Goal: Transaction & Acquisition: Purchase product/service

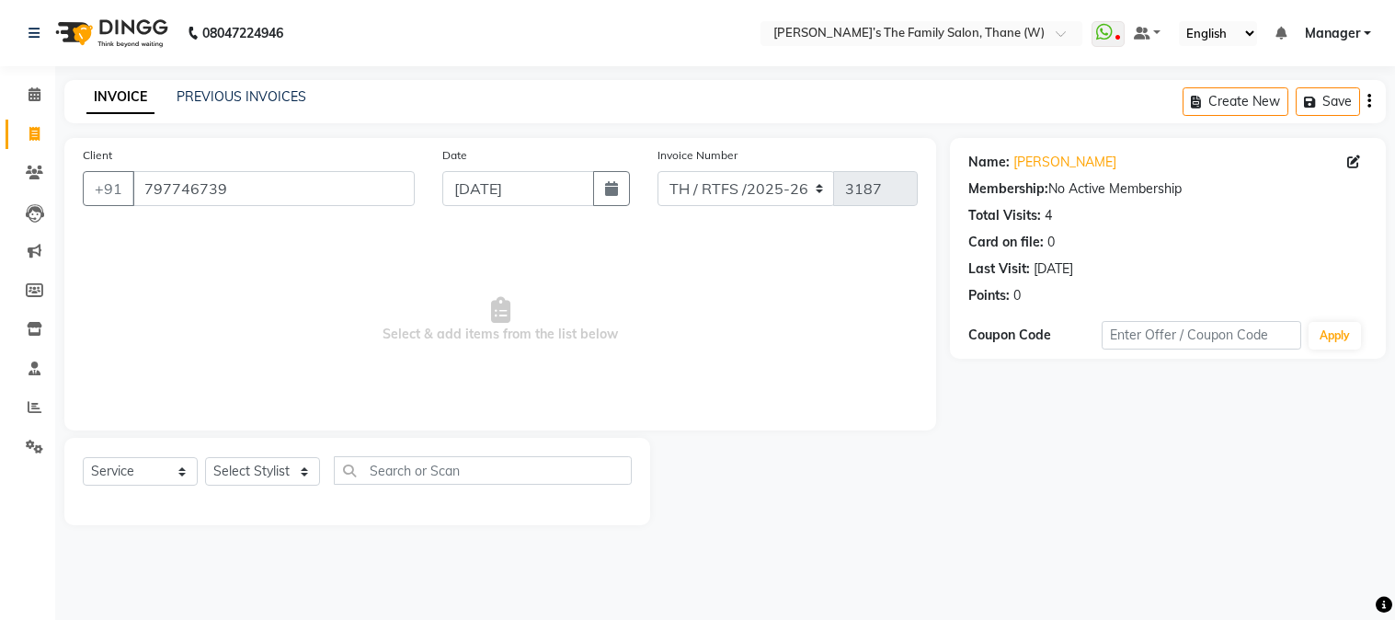
select select "service"
click at [283, 191] on input "797746739" at bounding box center [273, 188] width 282 height 35
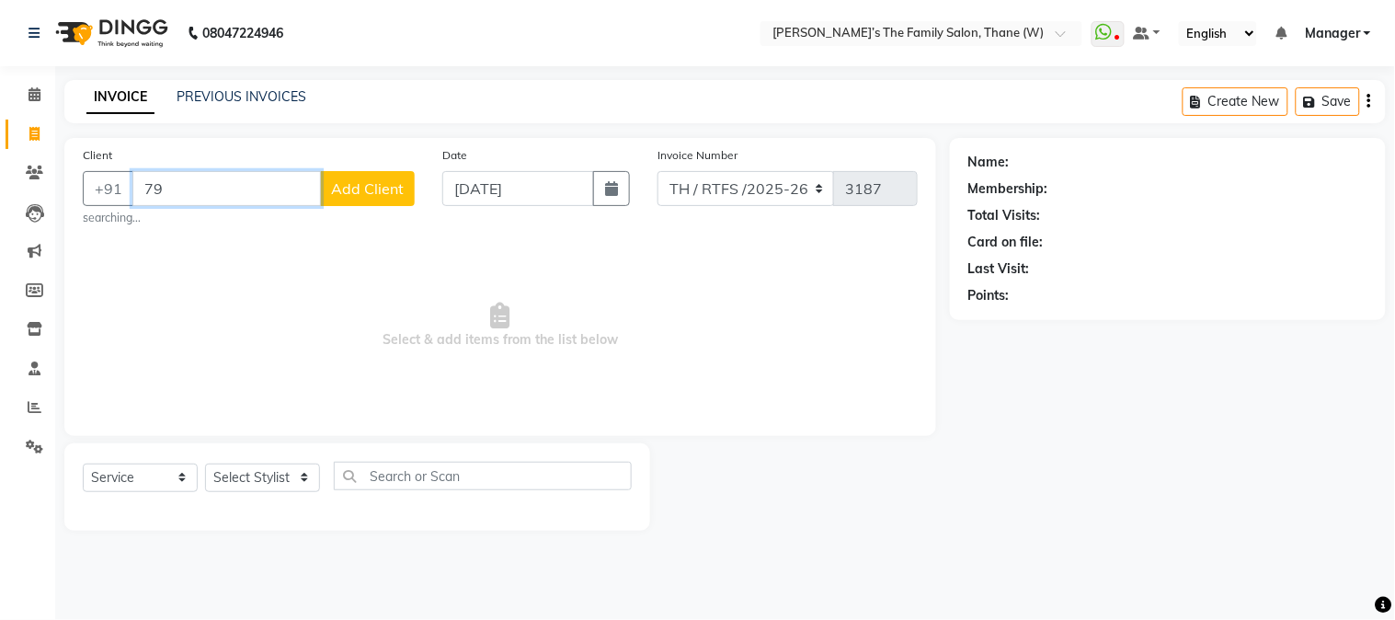
type input "7"
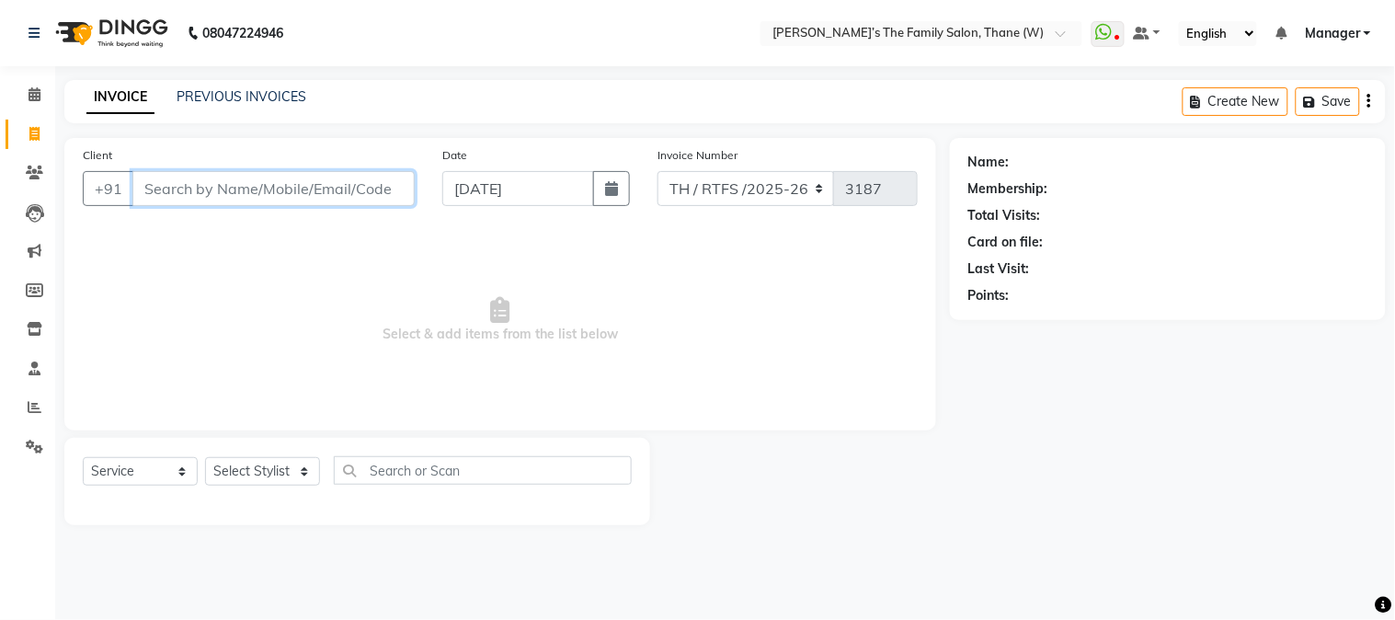
click at [206, 205] on input "Client" at bounding box center [273, 188] width 282 height 35
click at [212, 188] on input "Client" at bounding box center [273, 188] width 282 height 35
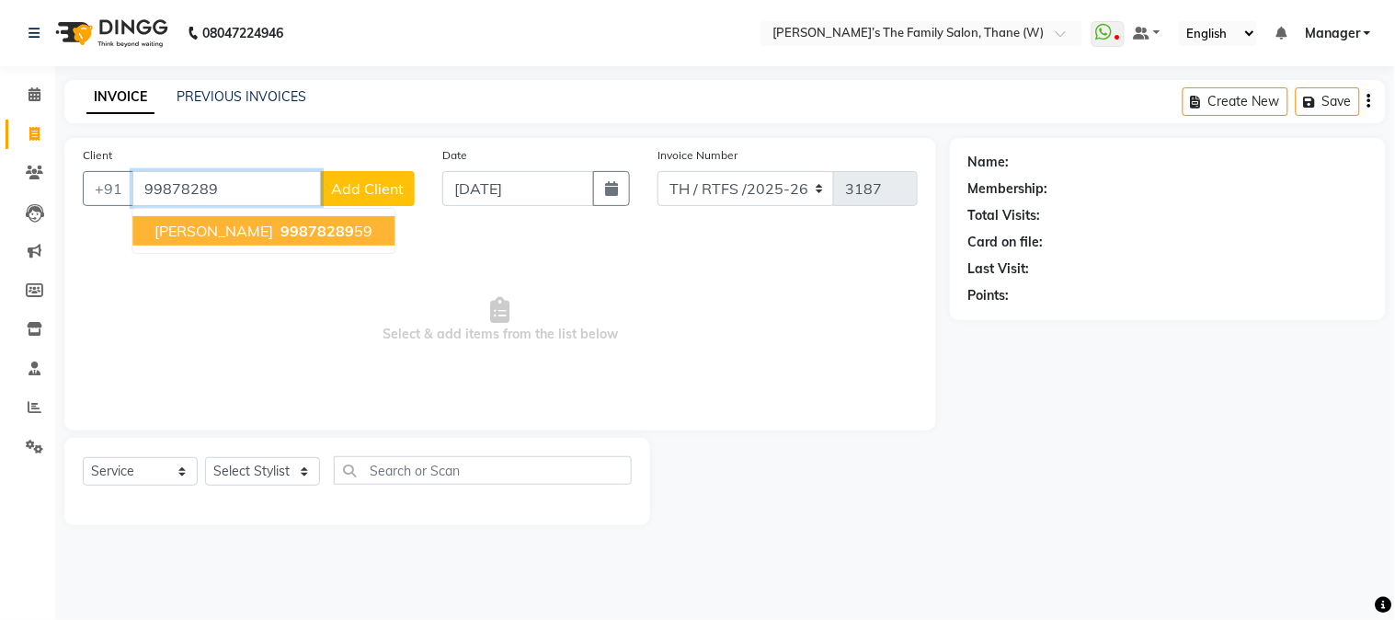
click at [200, 227] on span "[PERSON_NAME]" at bounding box center [213, 231] width 119 height 18
type input "9987828959"
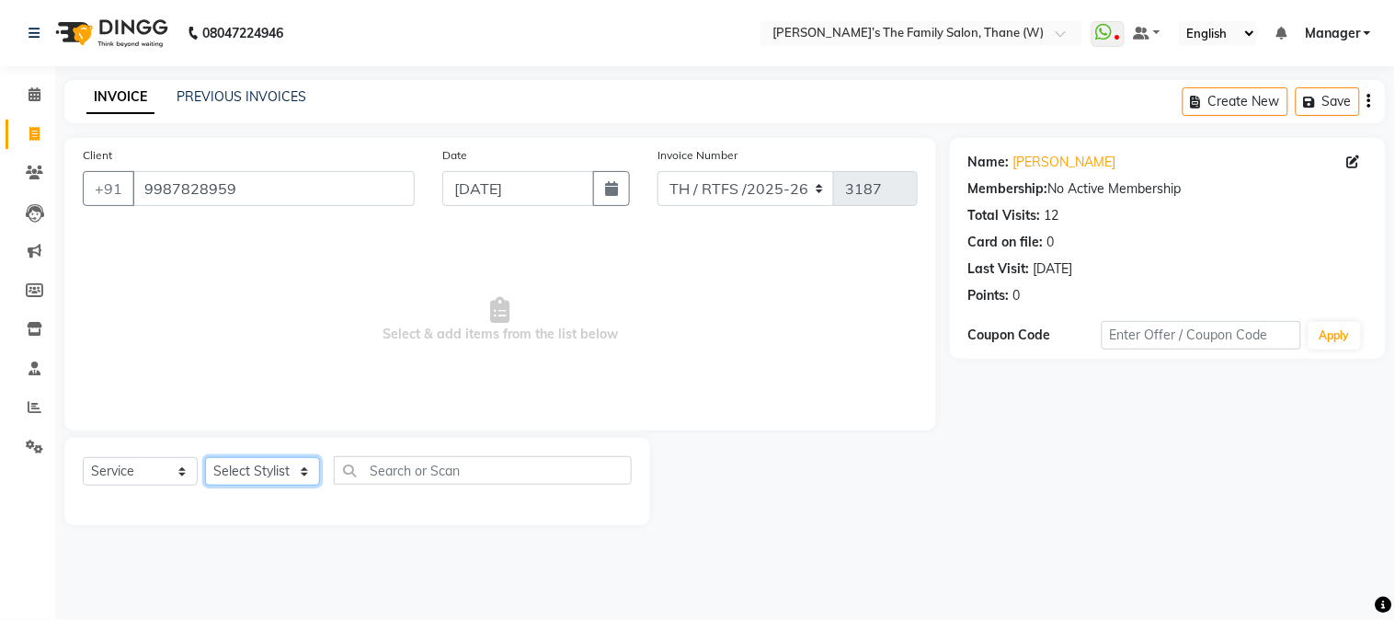
click at [242, 473] on select "Select Stylist Aarohi P [PERSON_NAME] [PERSON_NAME] A [PERSON_NAME] .[PERSON_NA…" at bounding box center [262, 471] width 115 height 29
select select "35597"
click at [205, 458] on select "Select Stylist Aarohi P [PERSON_NAME] [PERSON_NAME] A [PERSON_NAME] .[PERSON_NA…" at bounding box center [262, 471] width 115 height 29
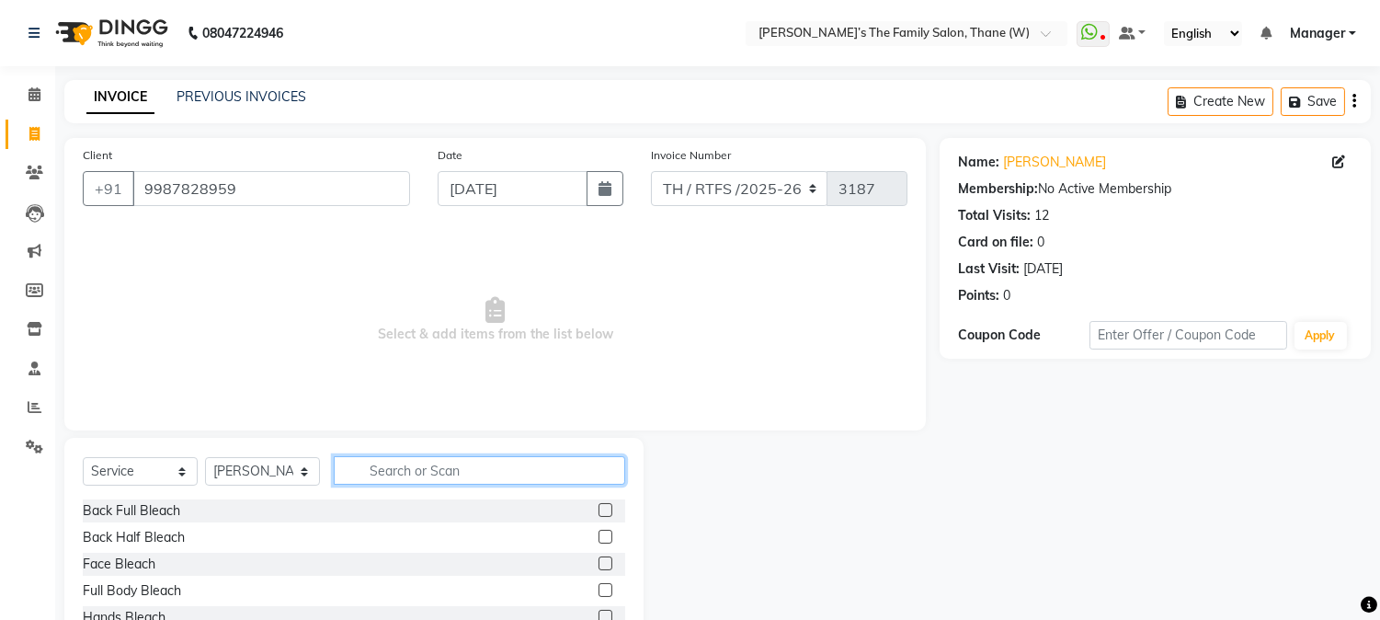
click at [408, 457] on input "text" at bounding box center [479, 470] width 291 height 29
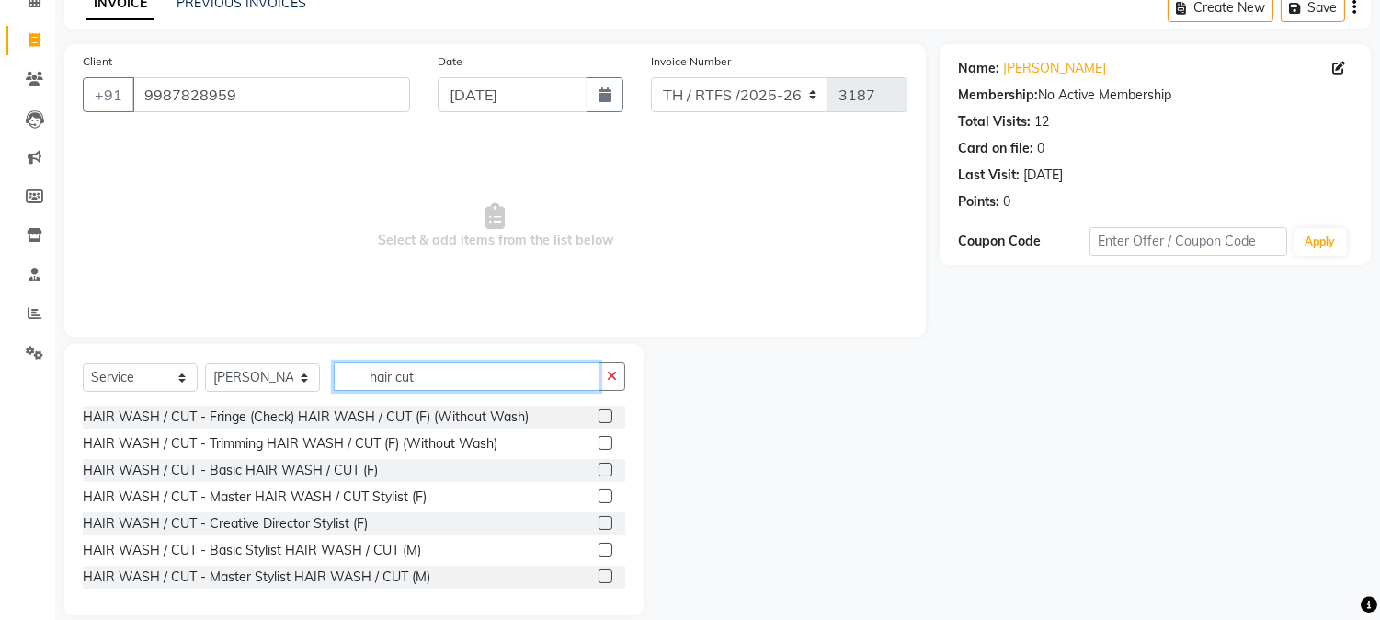
scroll to position [116, 0]
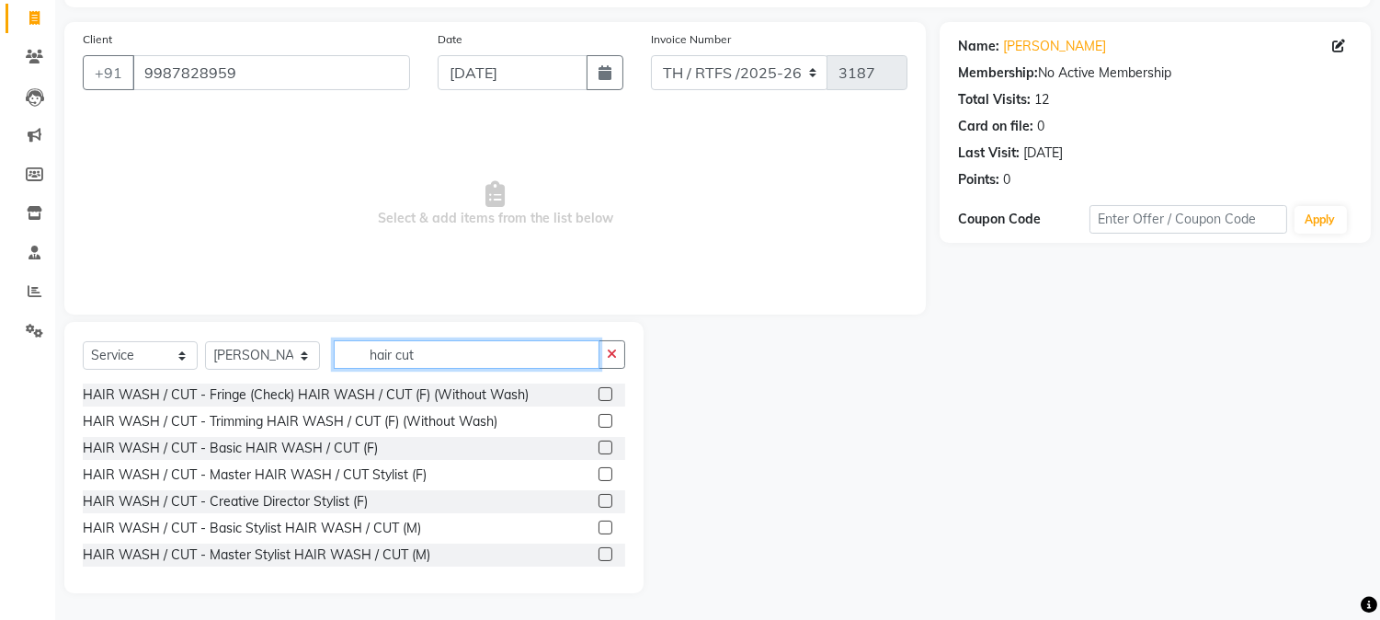
type input "hair cut"
click at [599, 499] on label at bounding box center [606, 501] width 14 height 14
click at [599, 499] on input "checkbox" at bounding box center [605, 502] width 12 height 12
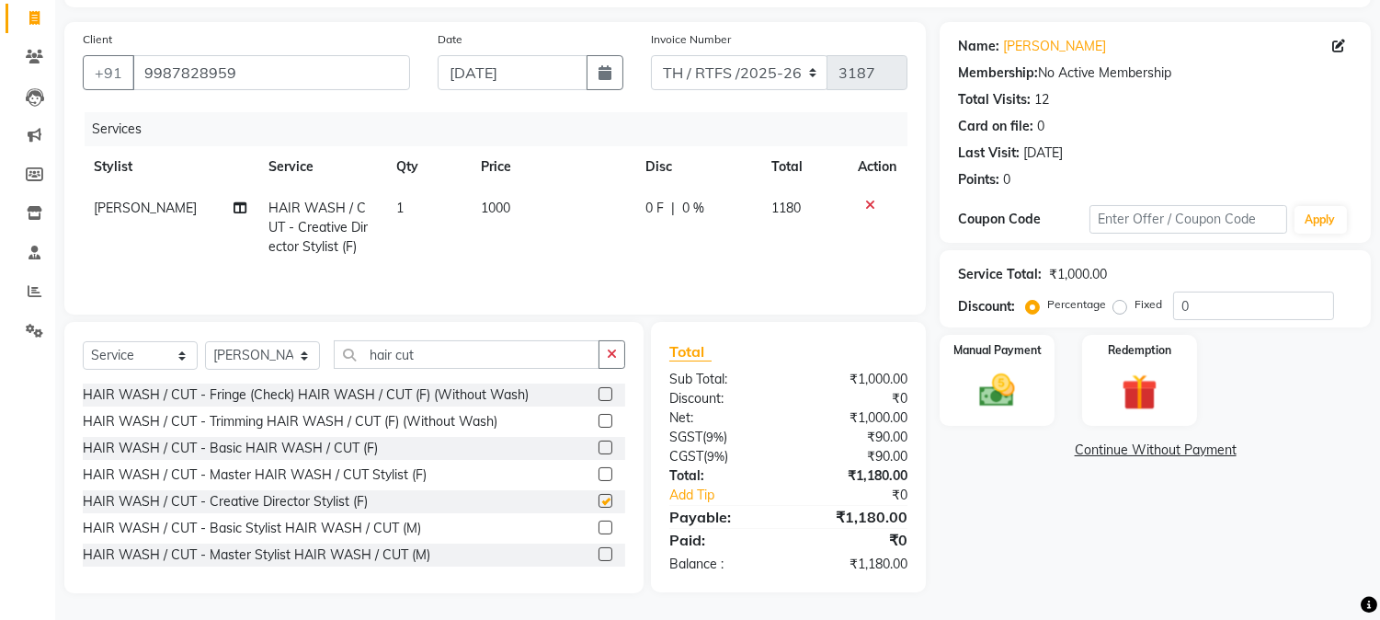
checkbox input "false"
click at [1017, 392] on img at bounding box center [997, 391] width 61 height 43
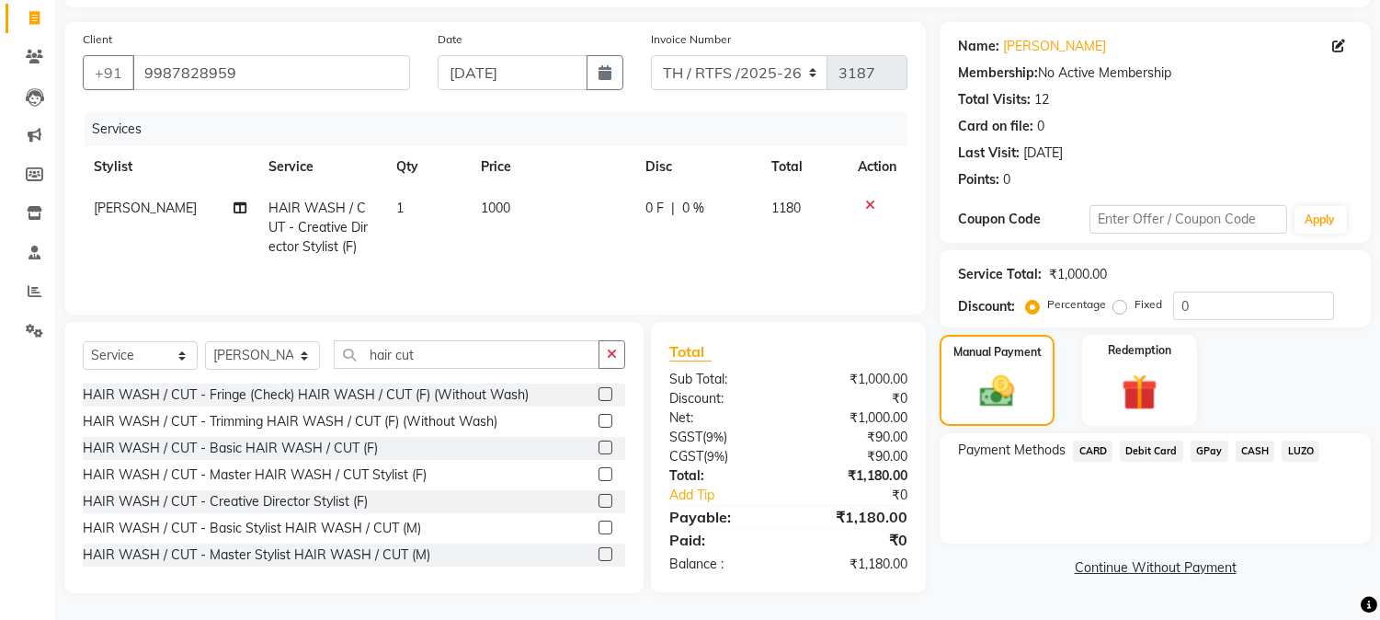
click at [1204, 442] on span "GPay" at bounding box center [1210, 450] width 38 height 21
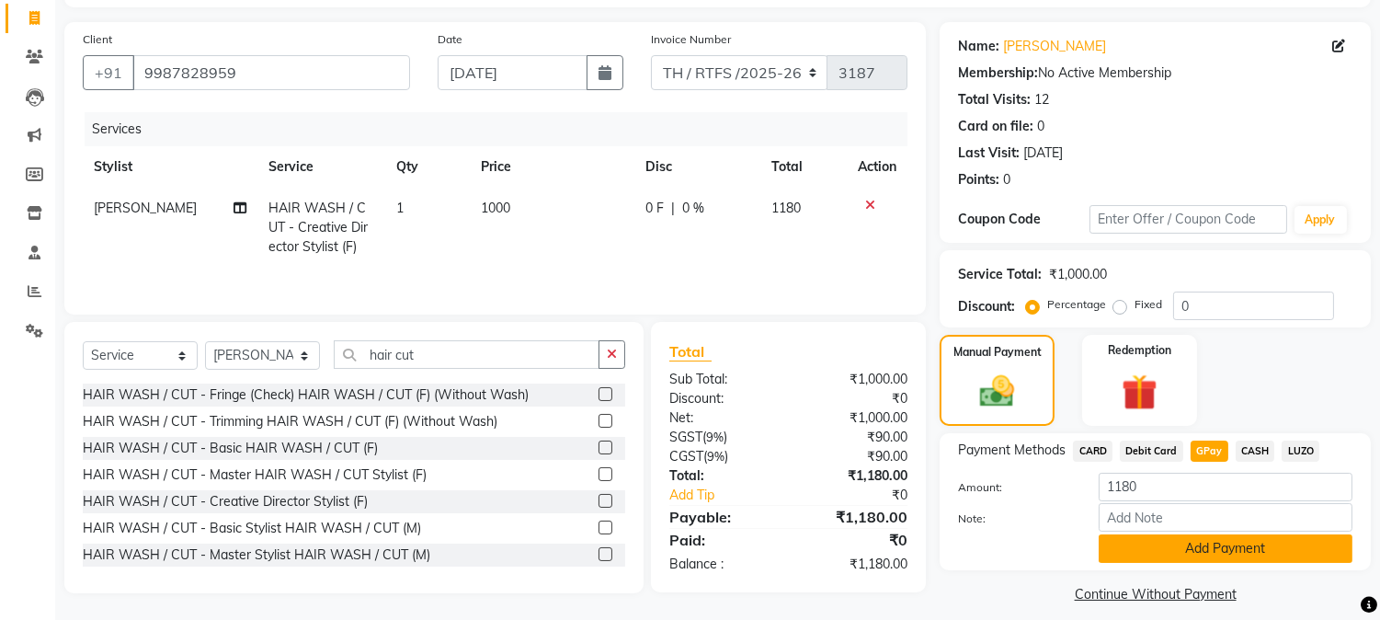
click at [1215, 553] on button "Add Payment" at bounding box center [1226, 548] width 254 height 29
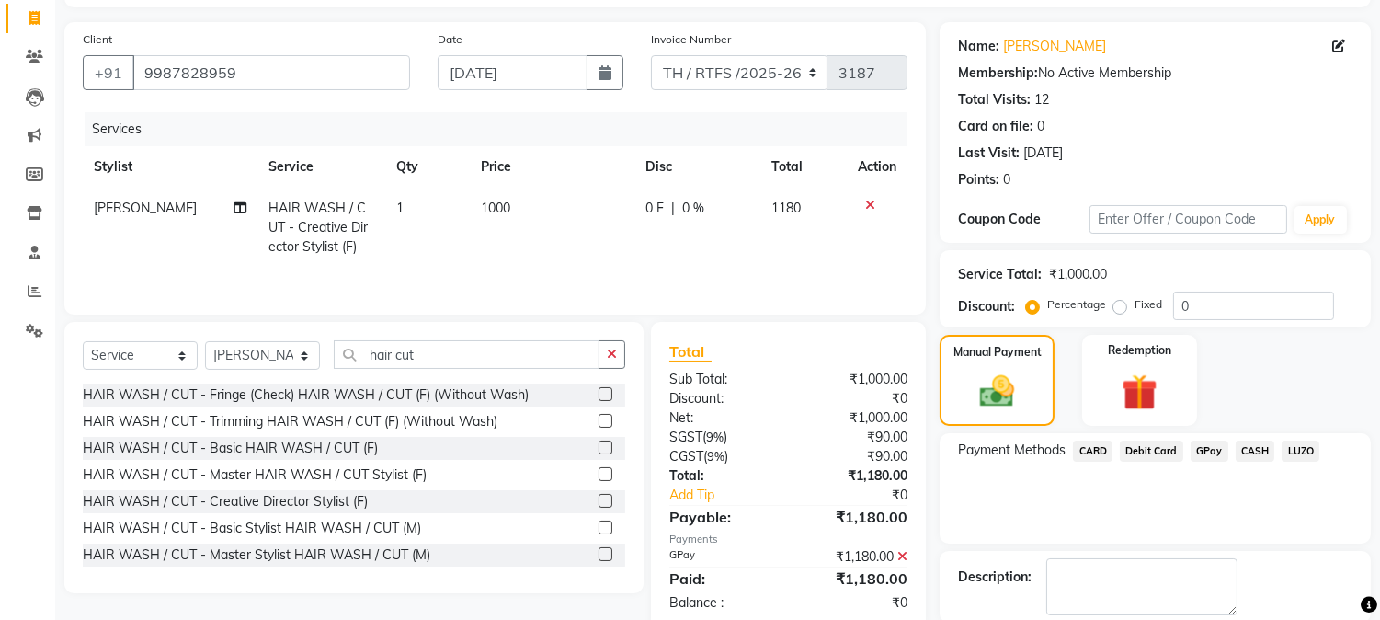
scroll to position [207, 0]
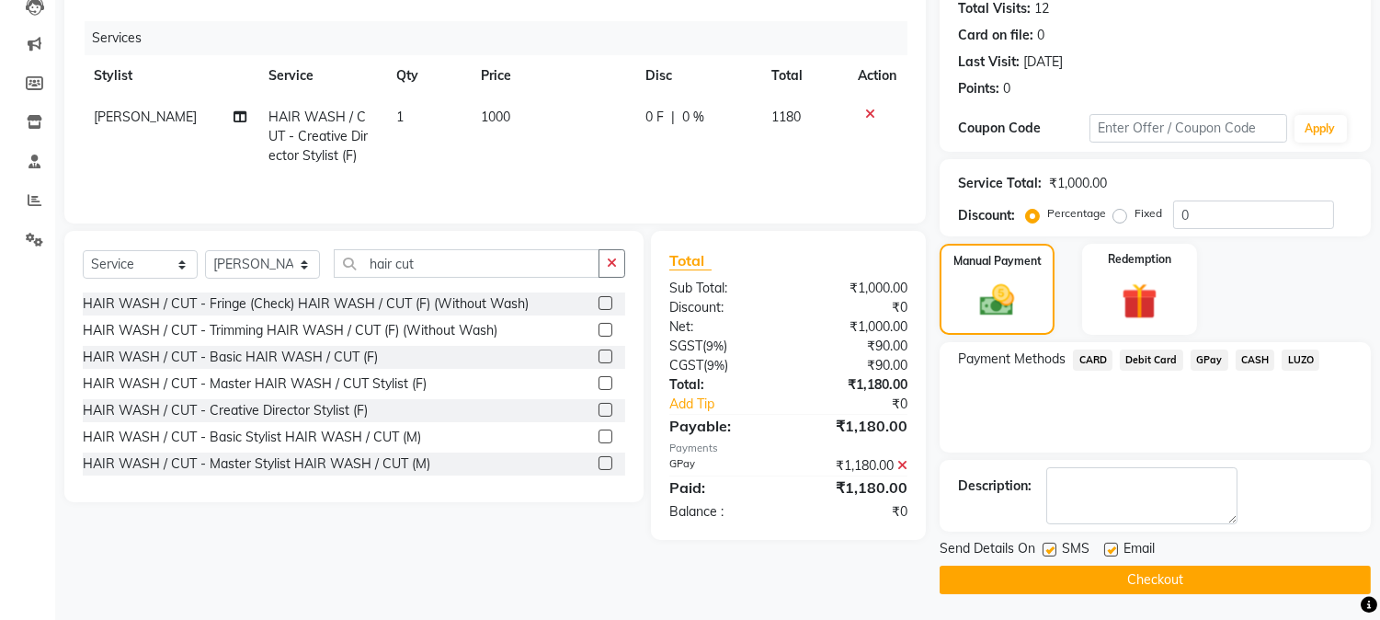
click at [1138, 575] on button "Checkout" at bounding box center [1155, 579] width 431 height 29
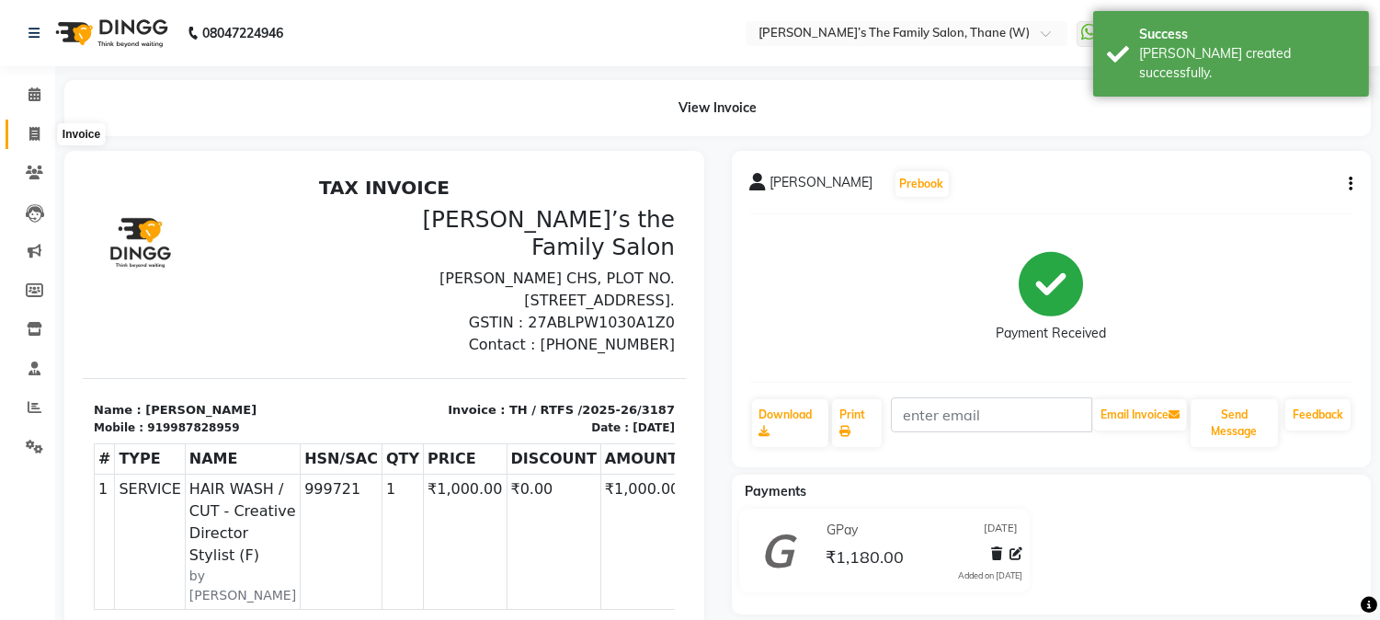
click at [33, 139] on icon at bounding box center [34, 134] width 10 height 14
select select "service"
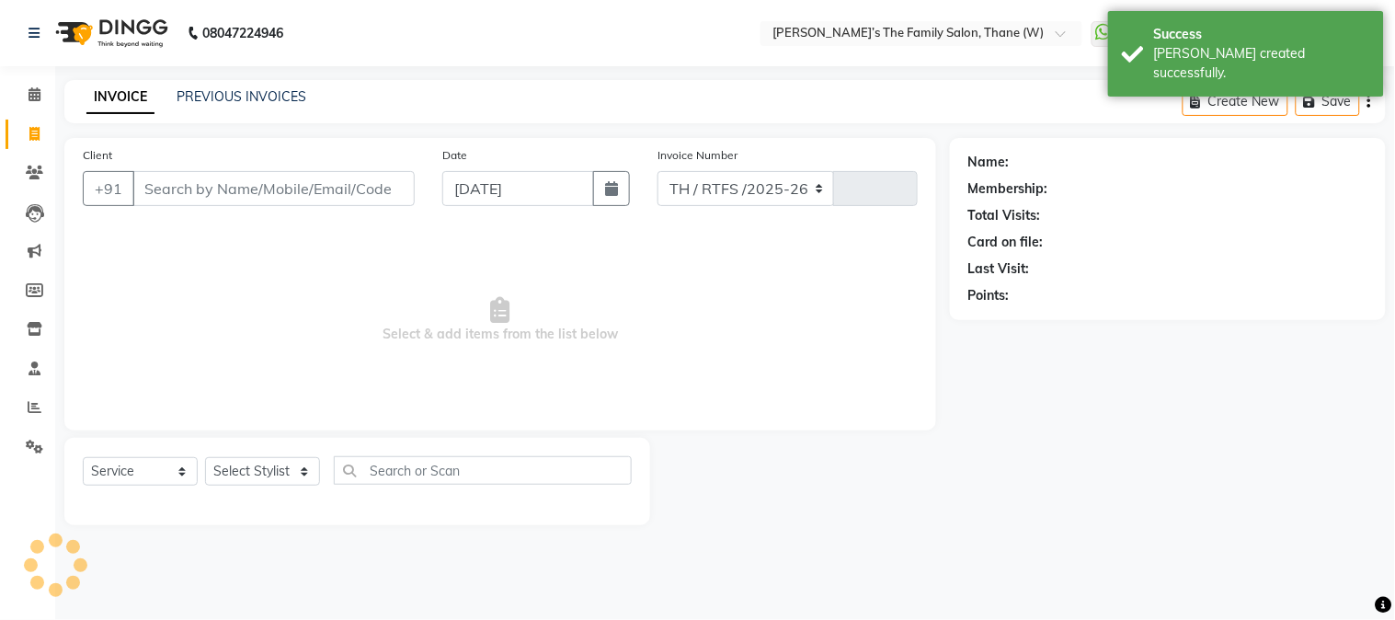
select select "8004"
type input "3188"
click at [177, 188] on input "Client" at bounding box center [273, 188] width 282 height 35
click at [344, 187] on input "Client" at bounding box center [273, 188] width 282 height 35
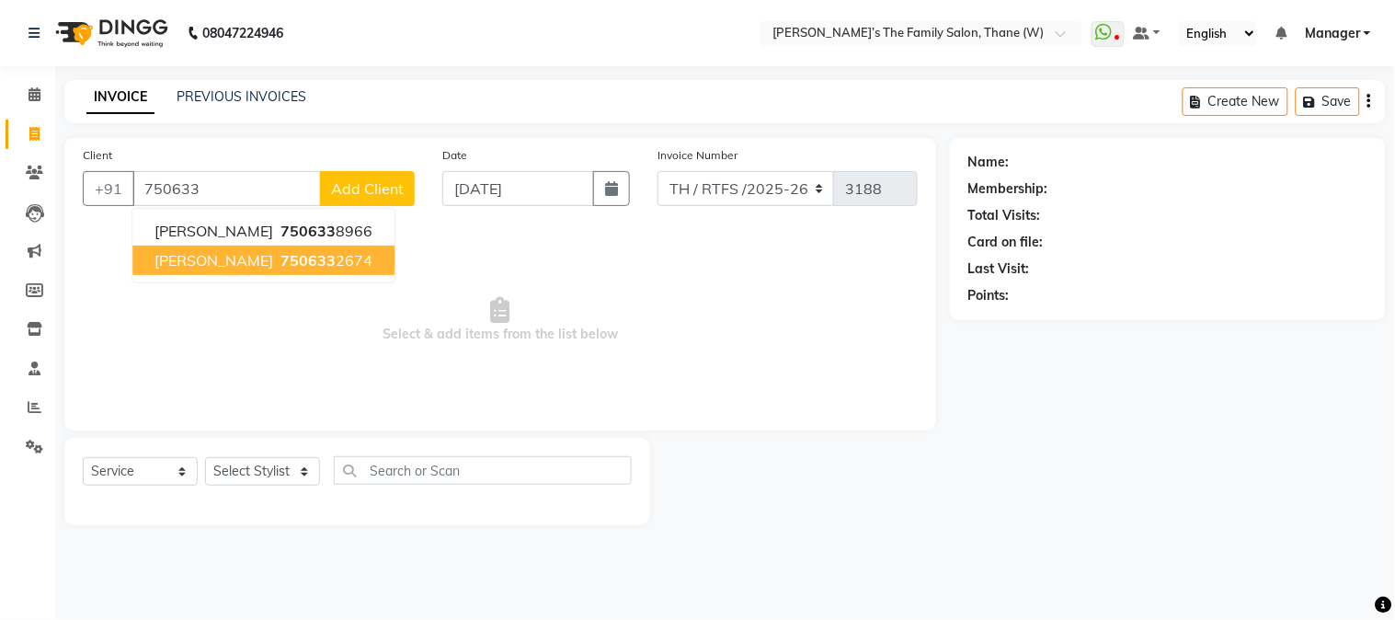
click at [291, 261] on span "750633" at bounding box center [307, 260] width 55 height 18
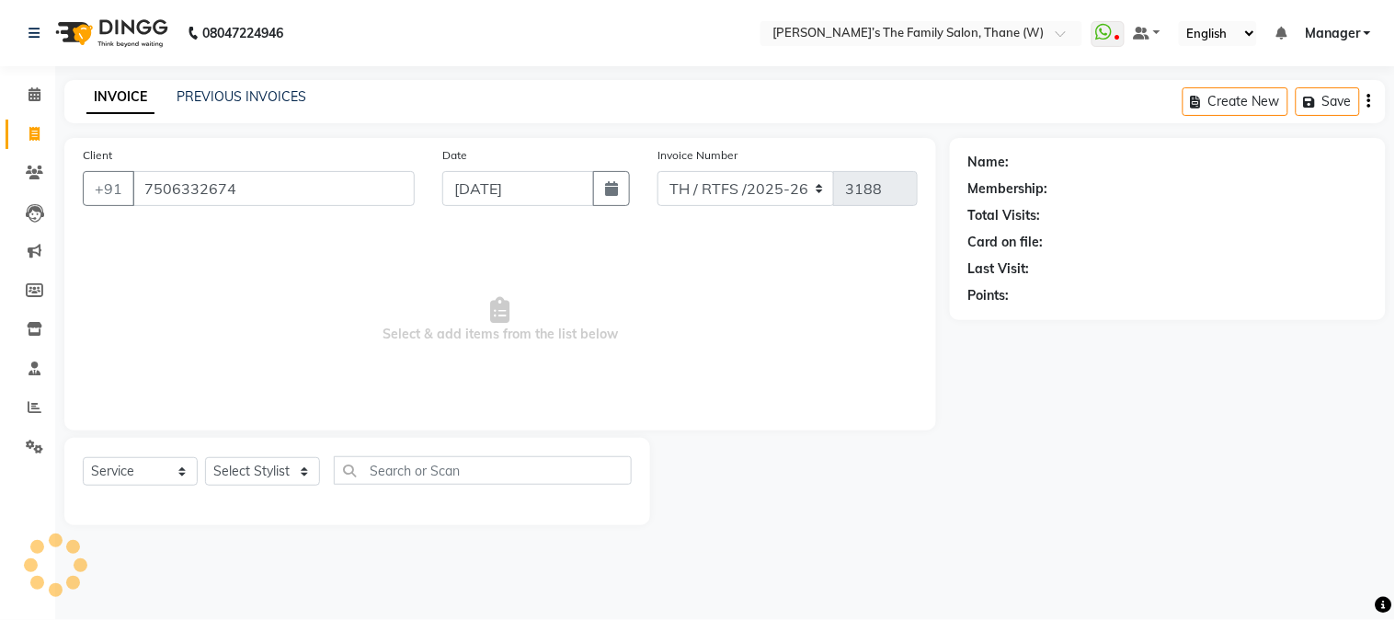
type input "7506332674"
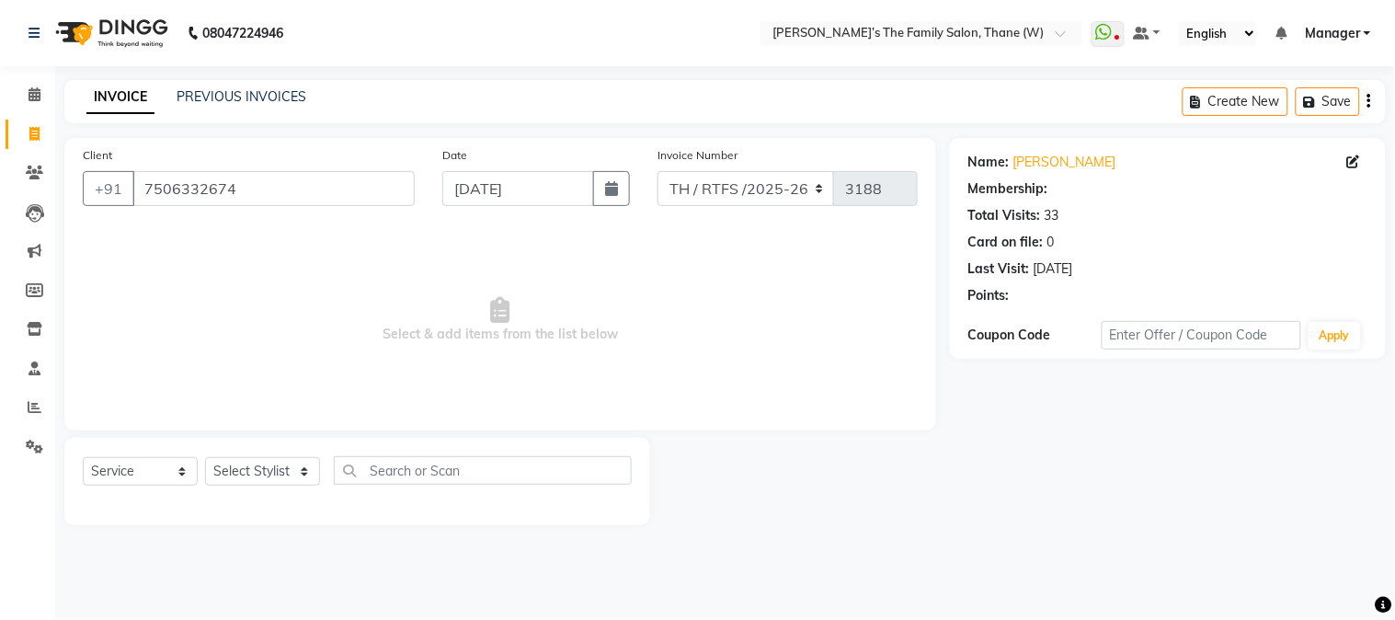
select select "1: Object"
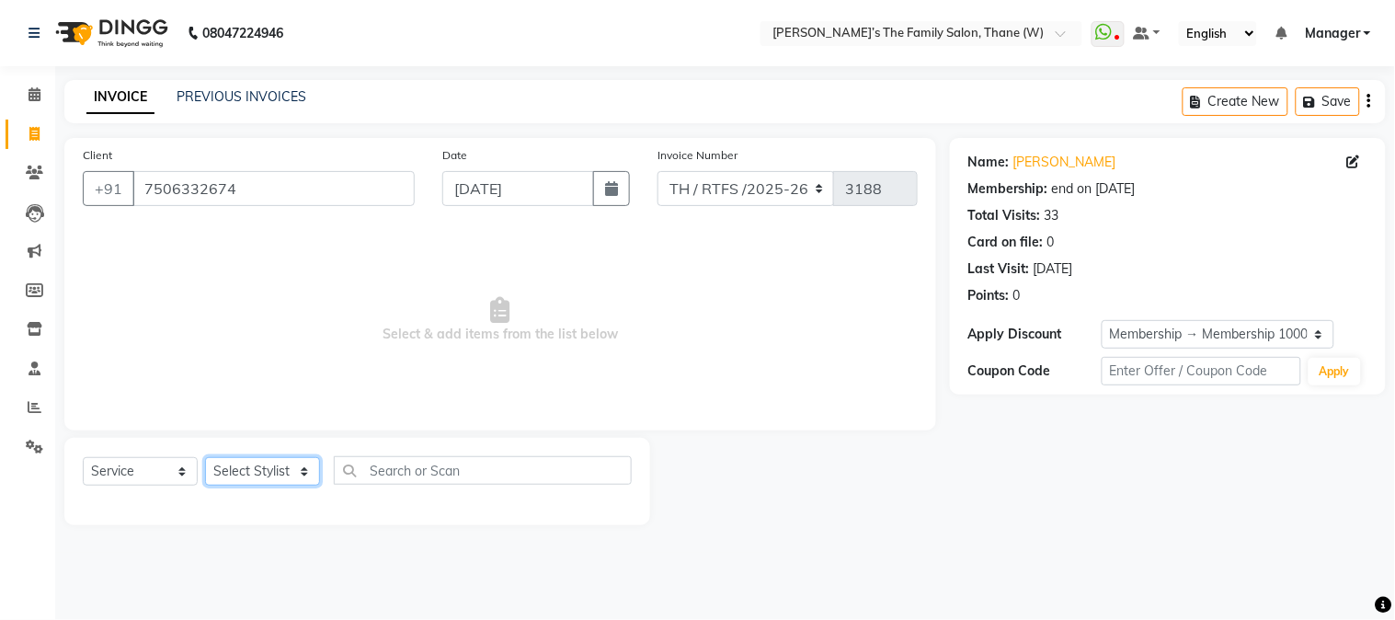
click at [257, 474] on select "Select Stylist Aarohi P [PERSON_NAME] [PERSON_NAME] A [PERSON_NAME] .[PERSON_NA…" at bounding box center [262, 471] width 115 height 29
select select "35580"
click at [205, 458] on select "Select Stylist Aarohi P [PERSON_NAME] [PERSON_NAME] A [PERSON_NAME] .[PERSON_NA…" at bounding box center [262, 471] width 115 height 29
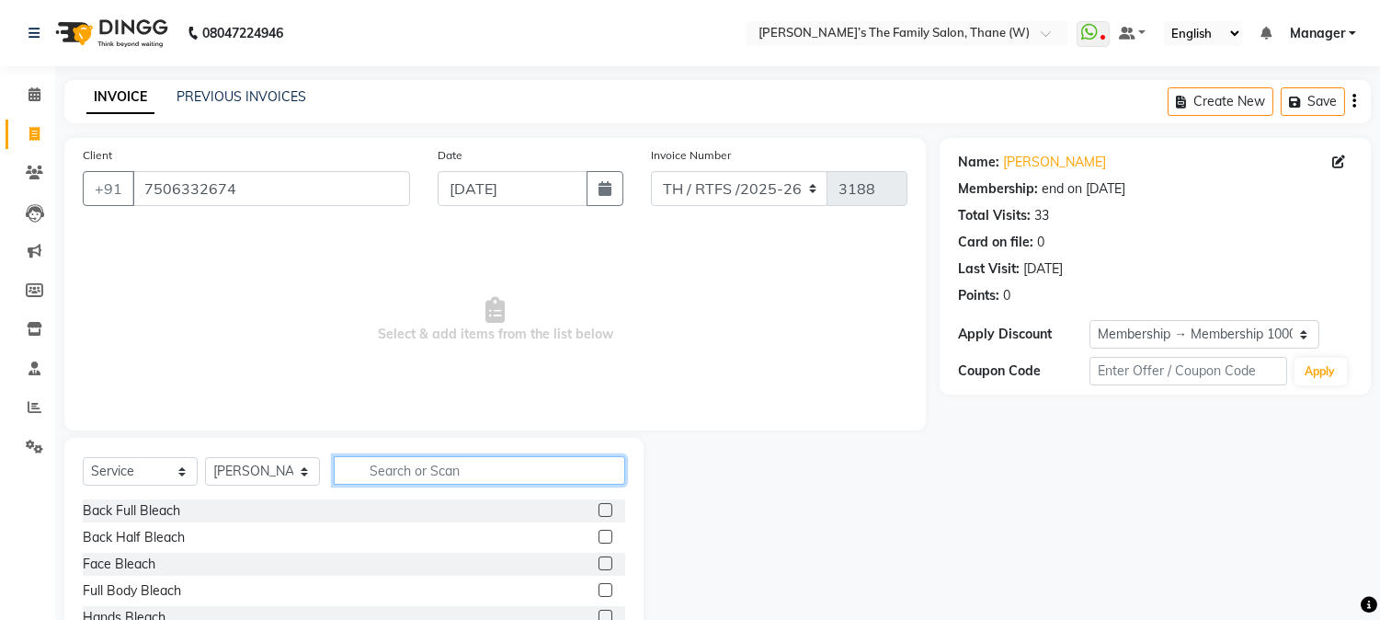
click at [436, 473] on input "text" at bounding box center [479, 470] width 291 height 29
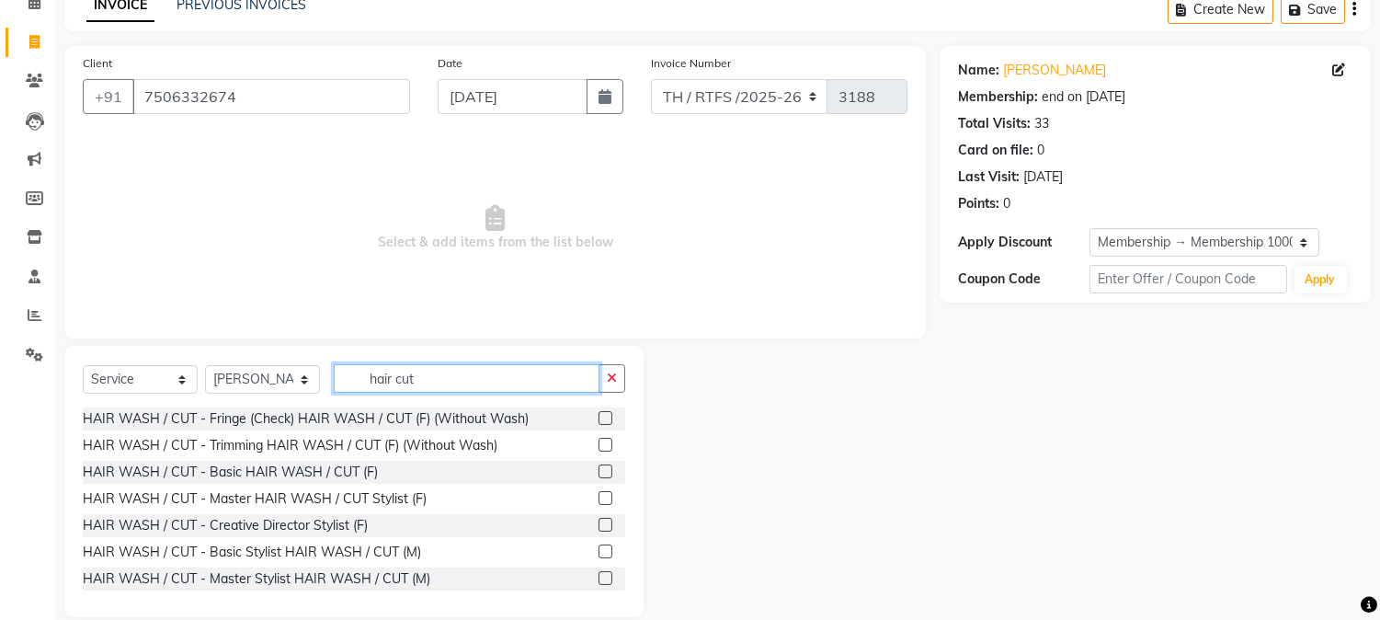
scroll to position [116, 0]
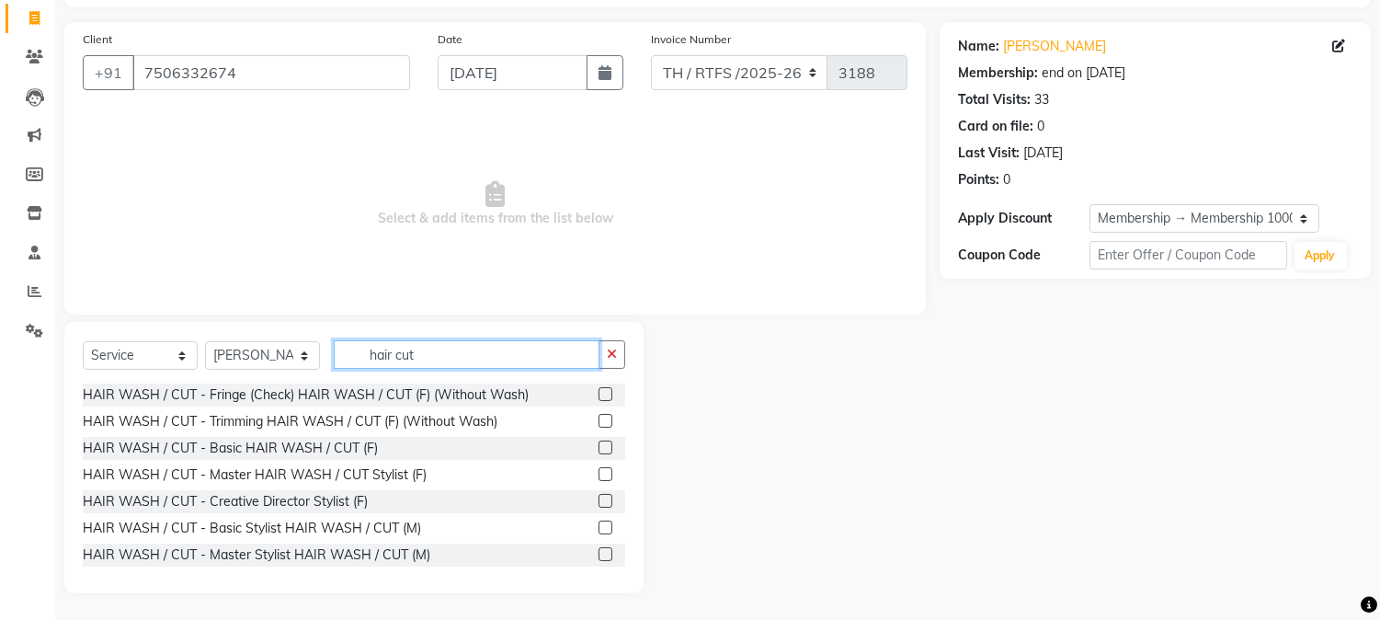
type input "hair cut"
click at [599, 525] on label at bounding box center [606, 527] width 14 height 14
click at [599, 525] on input "checkbox" at bounding box center [605, 528] width 12 height 12
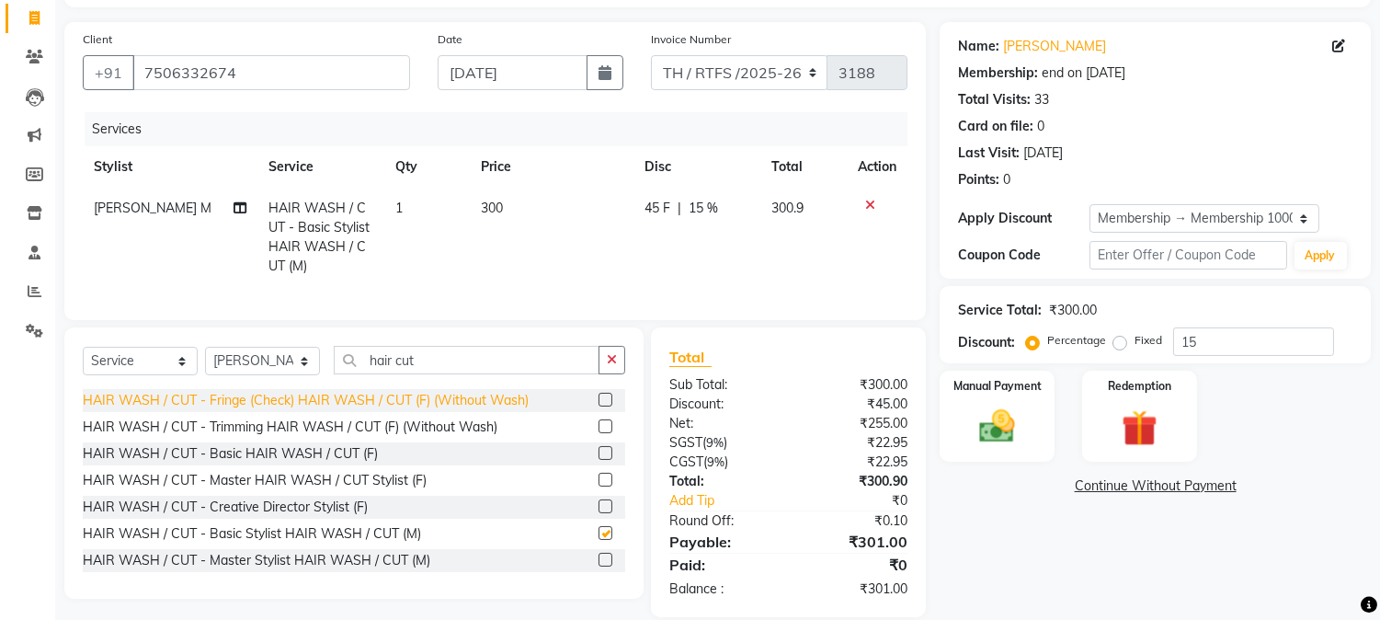
checkbox input "false"
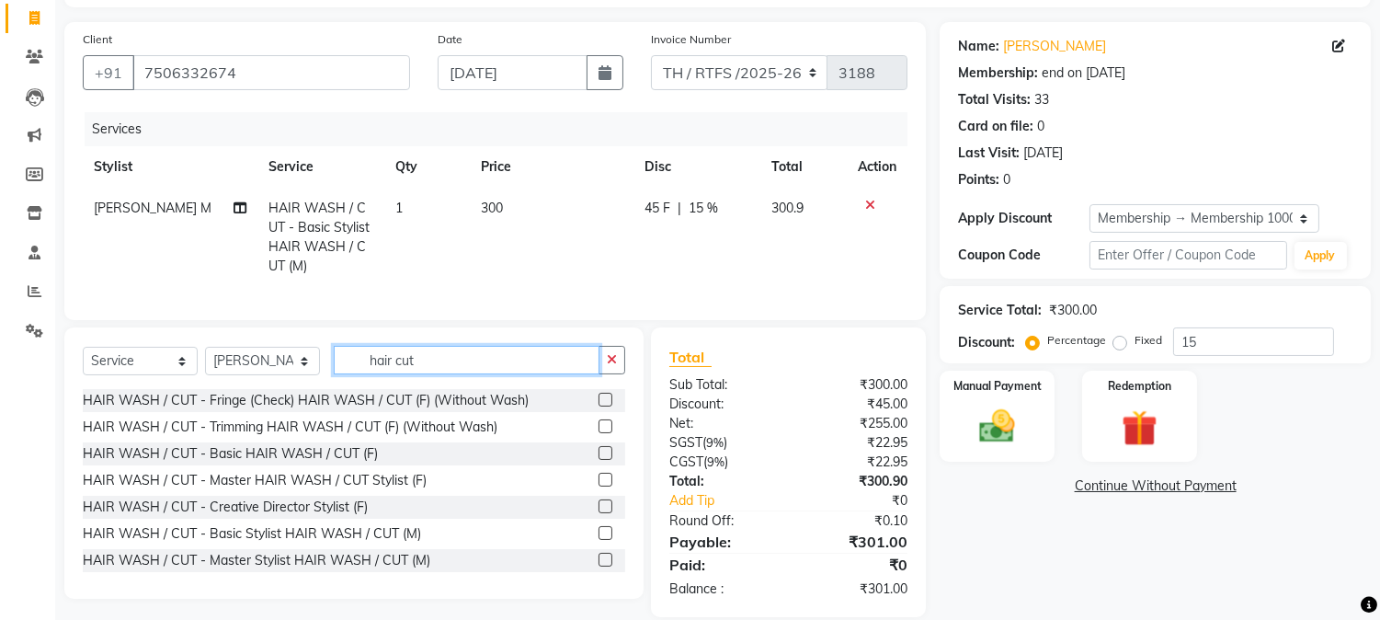
click at [481, 374] on input "hair cut" at bounding box center [467, 360] width 266 height 29
type input "h"
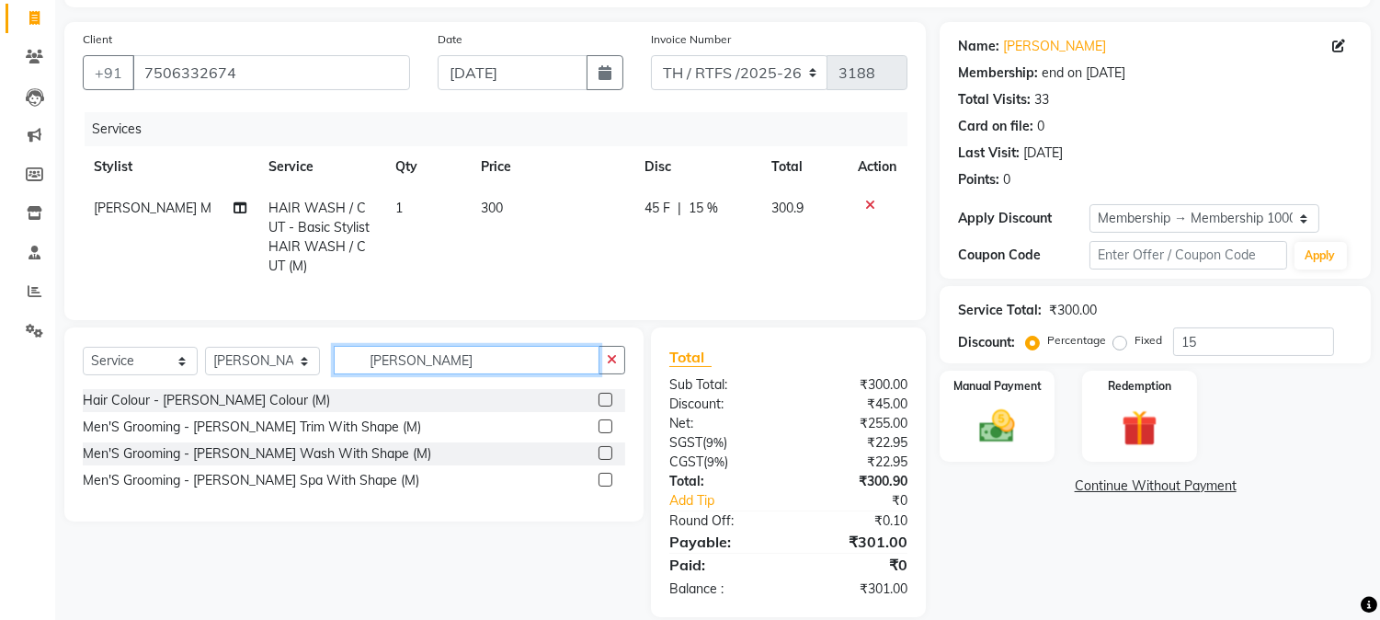
type input "[PERSON_NAME]"
click at [609, 433] on label at bounding box center [606, 426] width 14 height 14
click at [609, 433] on input "checkbox" at bounding box center [605, 427] width 12 height 12
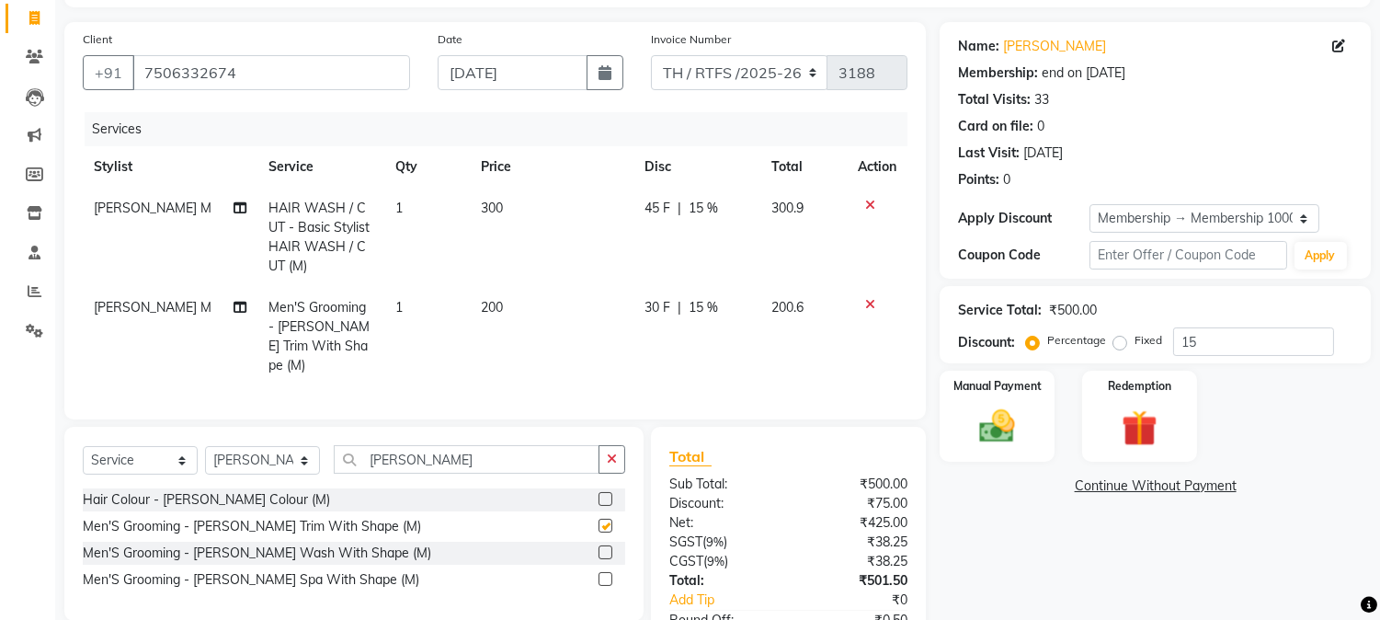
checkbox input "false"
click at [103, 457] on select "Select Service Product Membership Package Voucher Prepaid Gift Card" at bounding box center [140, 460] width 115 height 29
select select "product"
click at [83, 446] on select "Select Service Product Membership Package Voucher Prepaid Gift Card" at bounding box center [140, 460] width 115 height 29
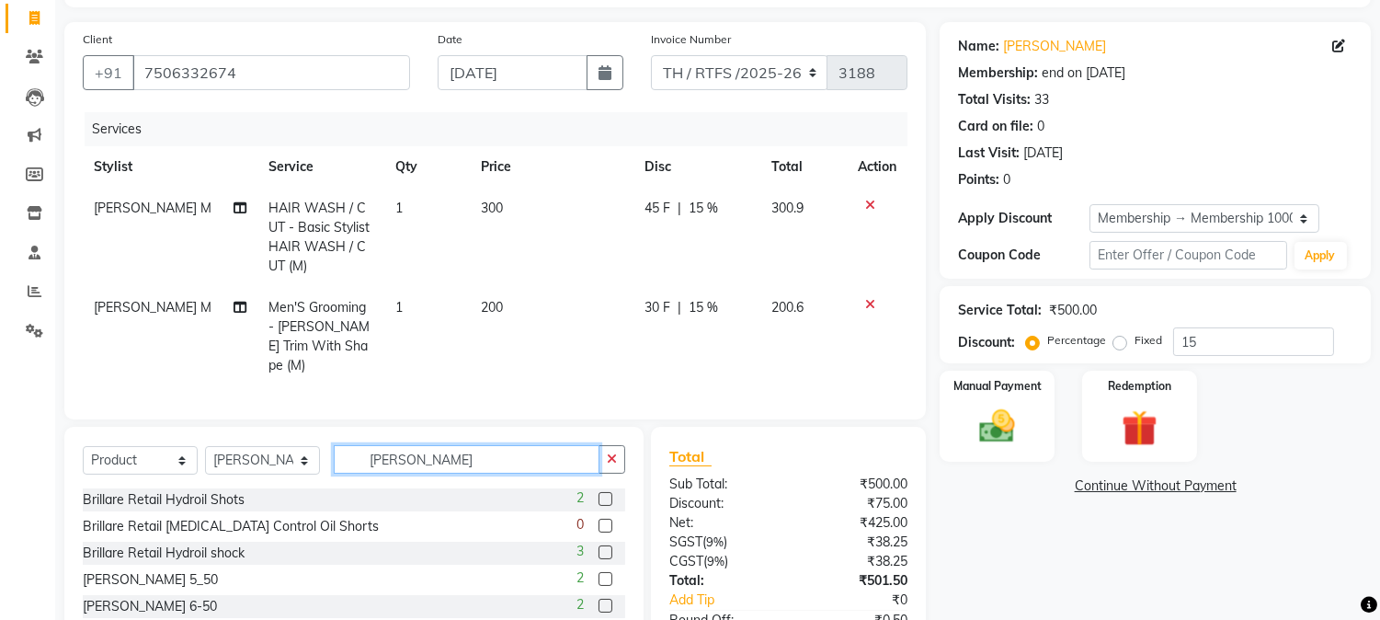
click at [428, 463] on input "[PERSON_NAME]" at bounding box center [467, 459] width 266 height 29
type input "b"
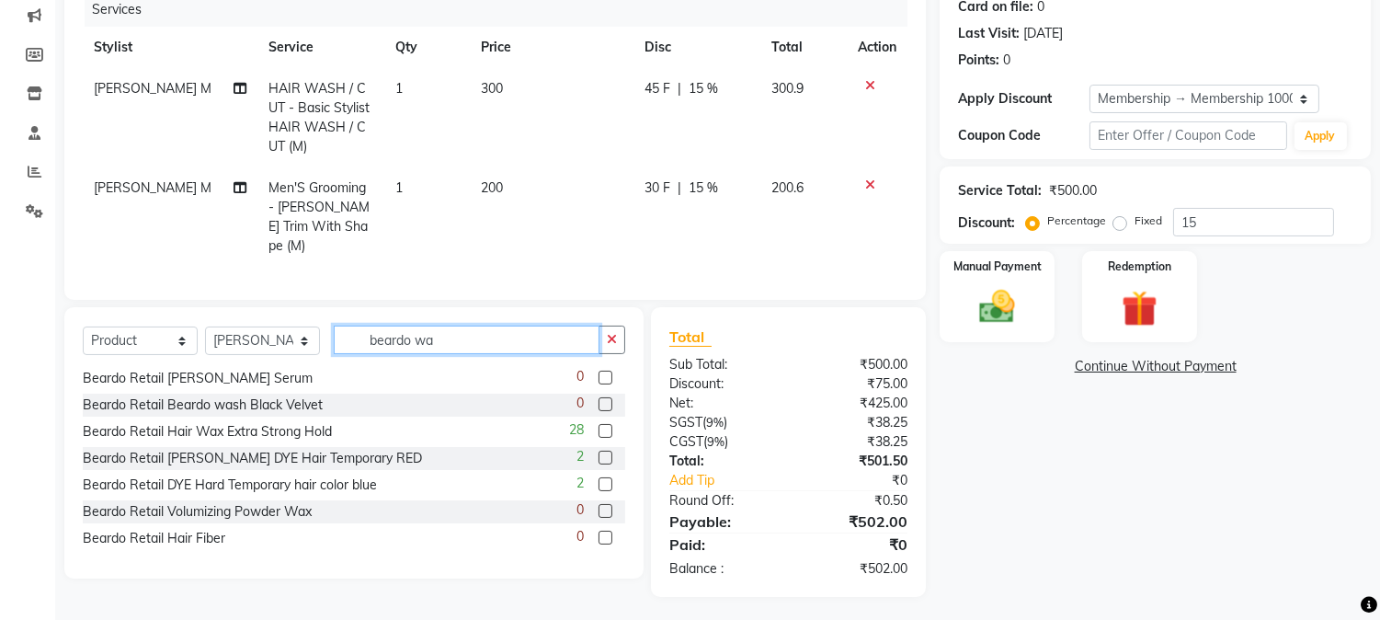
scroll to position [0, 0]
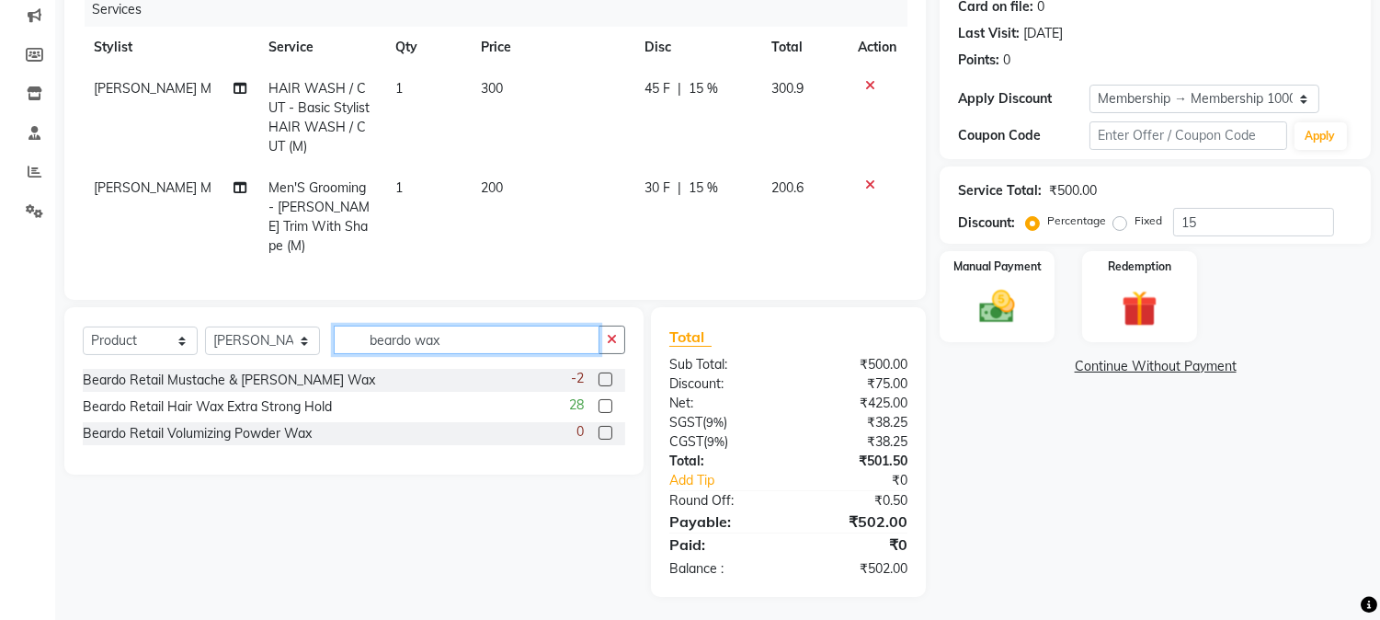
type input "beardo wax"
click at [602, 403] on label at bounding box center [606, 406] width 14 height 14
click at [602, 403] on input "checkbox" at bounding box center [605, 407] width 12 height 12
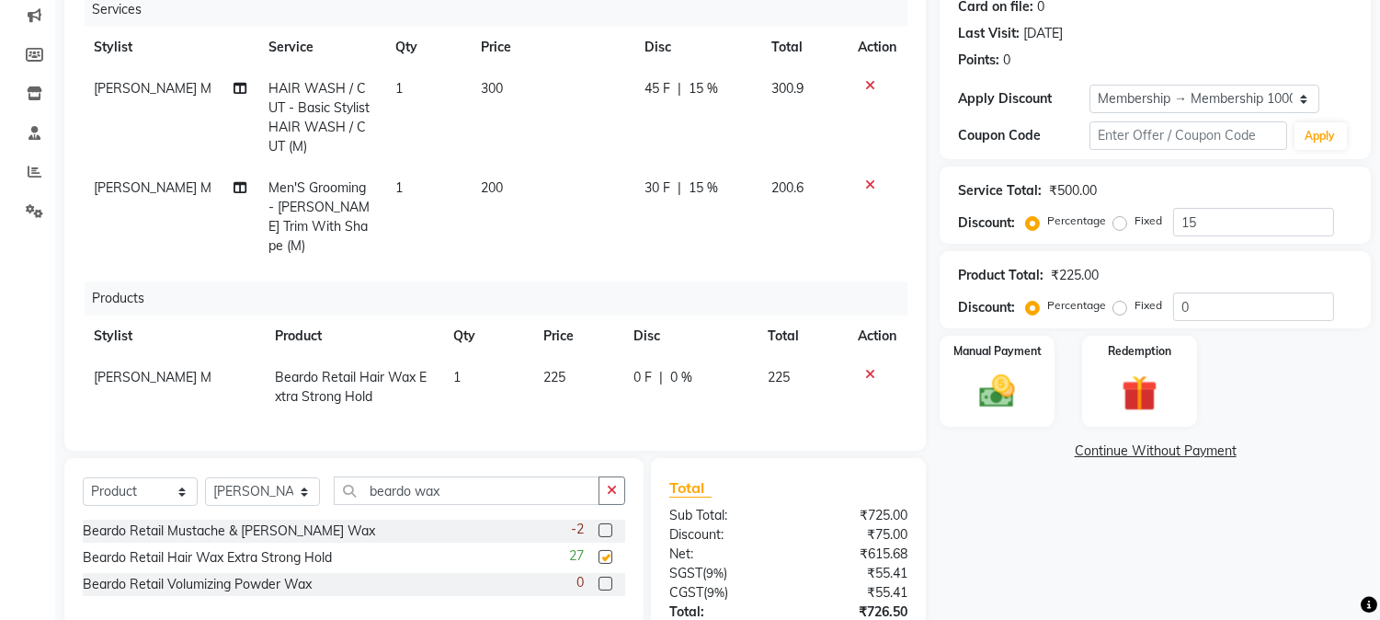
checkbox input "false"
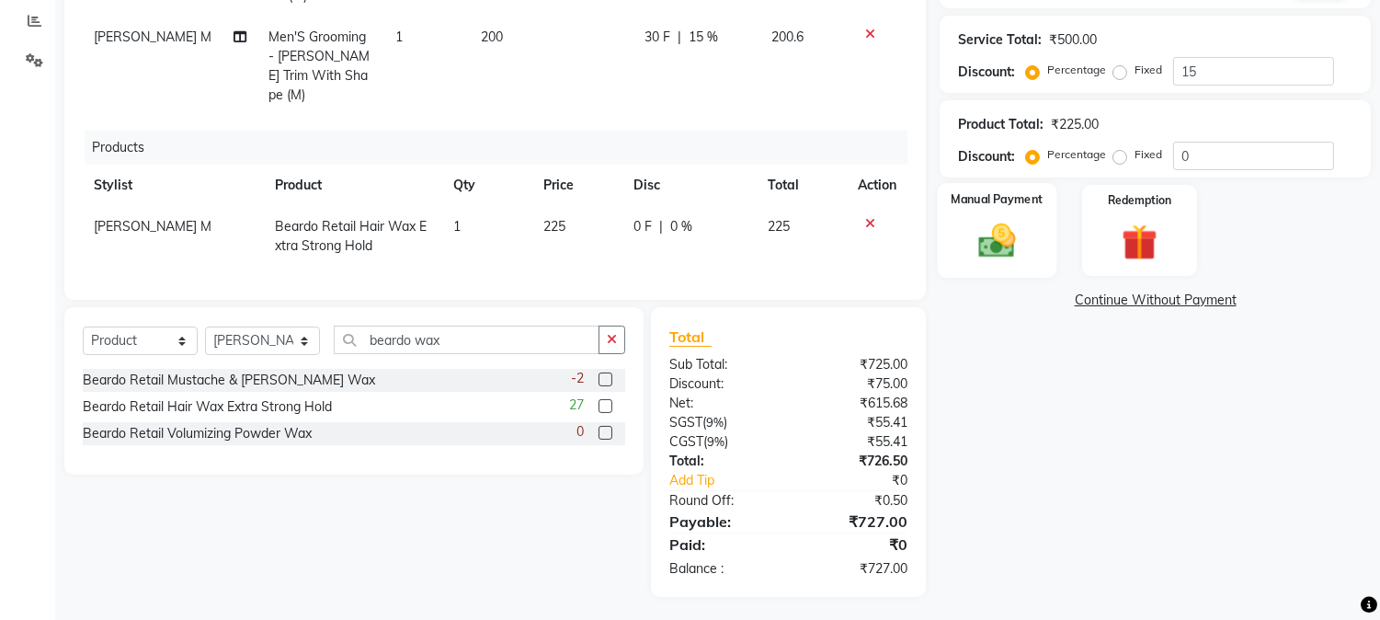
click at [1015, 233] on img at bounding box center [997, 241] width 61 height 43
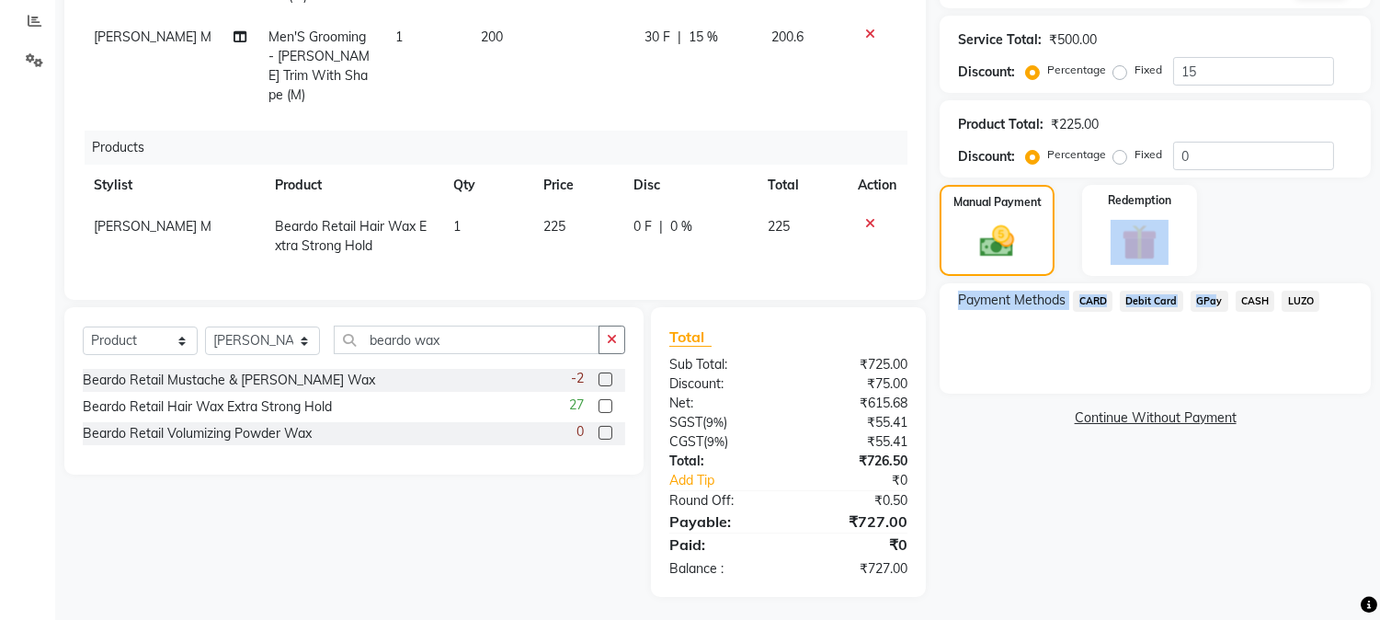
drag, startPoint x: 1205, startPoint y: 299, endPoint x: 1212, endPoint y: 241, distance: 58.3
click at [1212, 241] on div "Name: [PERSON_NAME] Membership: end on [DATE] Total Visits: 33 Card on file: 0 …" at bounding box center [1162, 174] width 445 height 845
click at [1197, 338] on div "Payment Methods CARD Debit Card GPay CASH LUZO" at bounding box center [1155, 338] width 431 height 110
click at [1215, 302] on span "GPay" at bounding box center [1210, 301] width 38 height 21
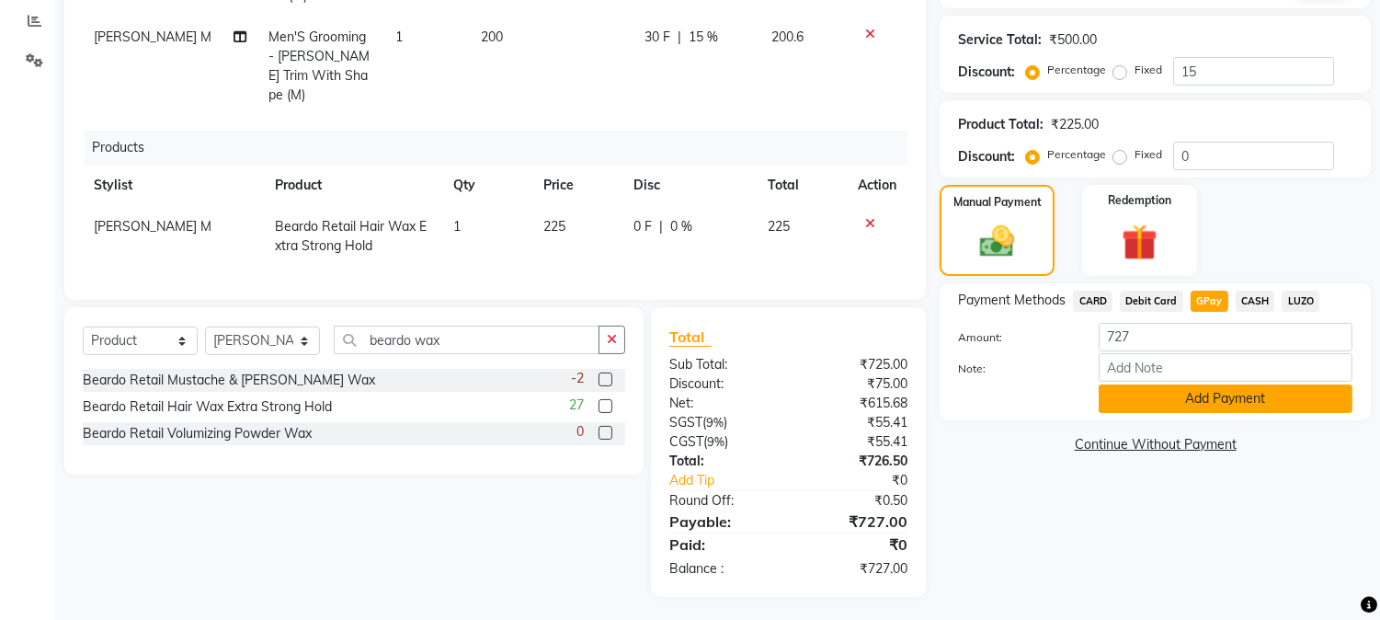
click at [1215, 406] on button "Add Payment" at bounding box center [1226, 398] width 254 height 29
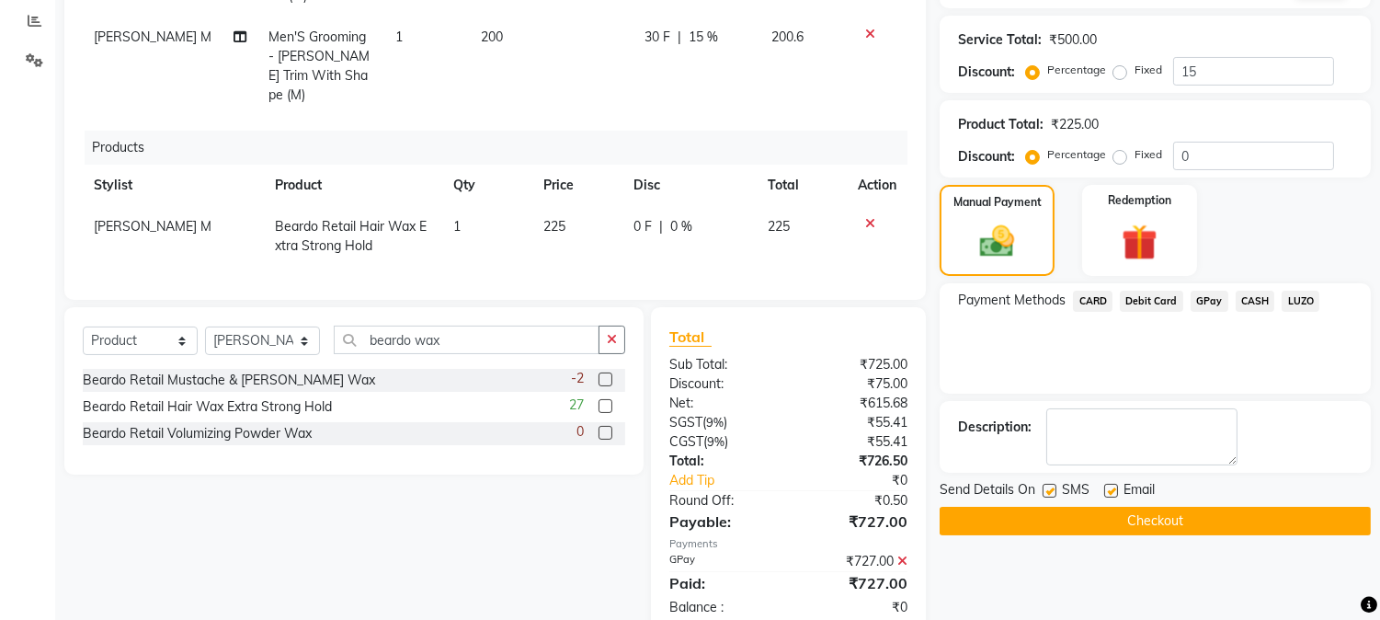
click at [1204, 510] on button "Checkout" at bounding box center [1155, 521] width 431 height 29
